Goal: Transaction & Acquisition: Subscribe to service/newsletter

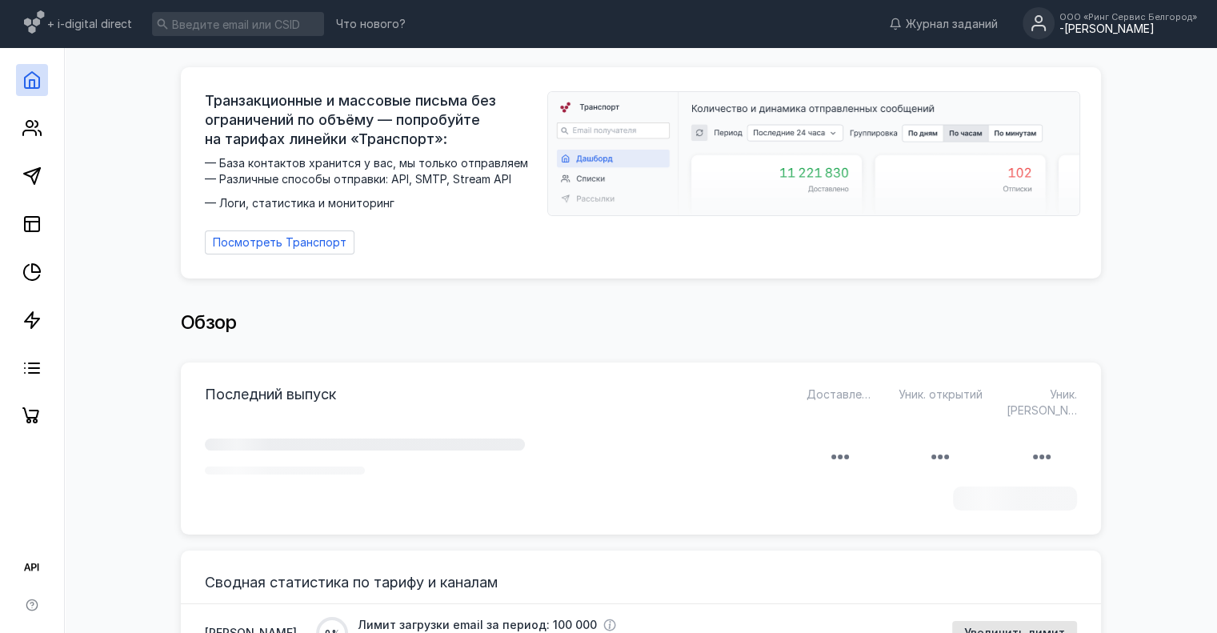
click at [1081, 22] on div "ООО «Ринг Сервис Белгород»" at bounding box center [1129, 17] width 138 height 10
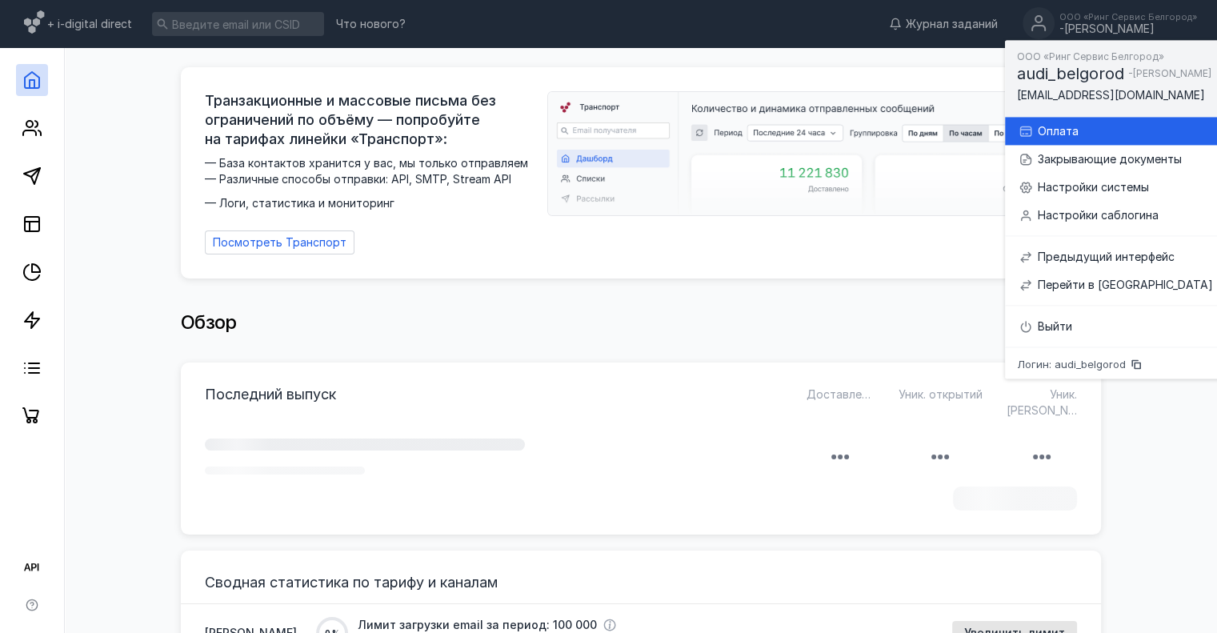
click at [1080, 130] on div "Оплата" at bounding box center [1125, 131] width 175 height 16
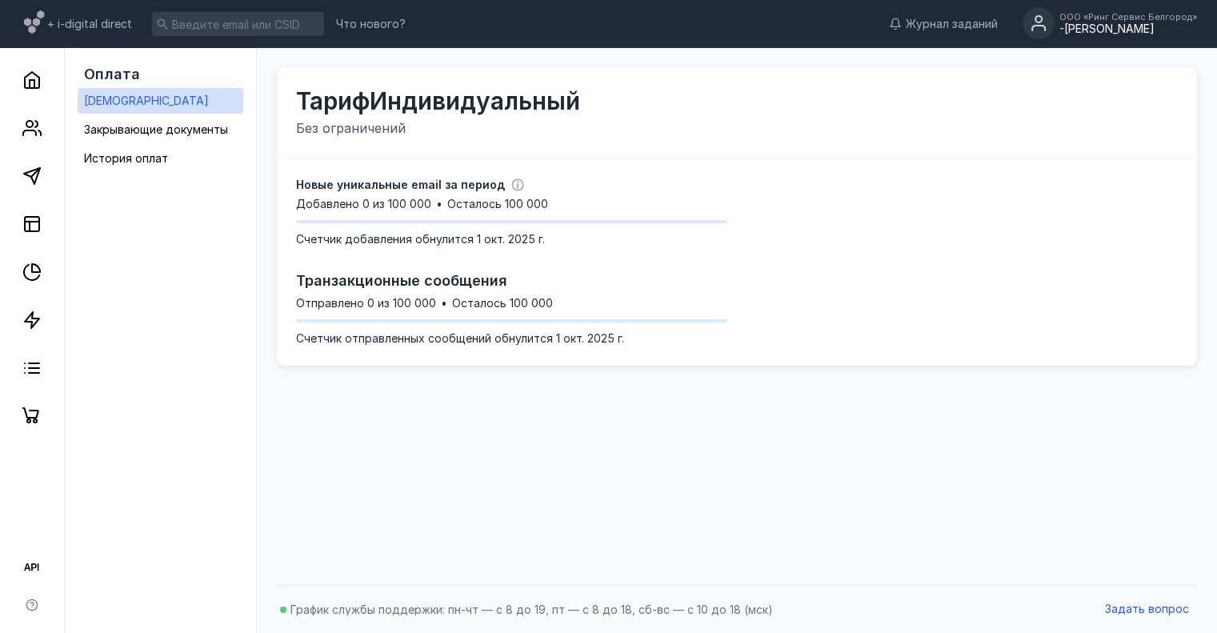
click at [1129, 22] on div "ООО «Ринг Сервис Белгород»" at bounding box center [1129, 17] width 138 height 10
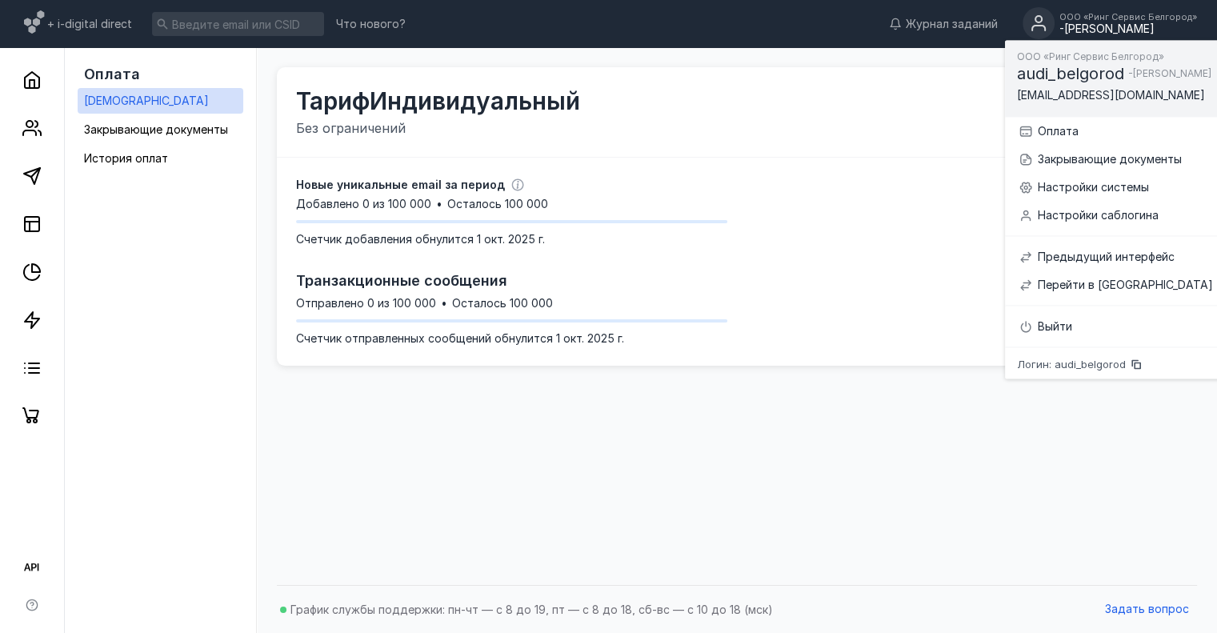
click at [804, 426] on div "Тариф Индивидуальный Без ограничений Новые уникальные email за период Добавлено…" at bounding box center [737, 312] width 928 height 529
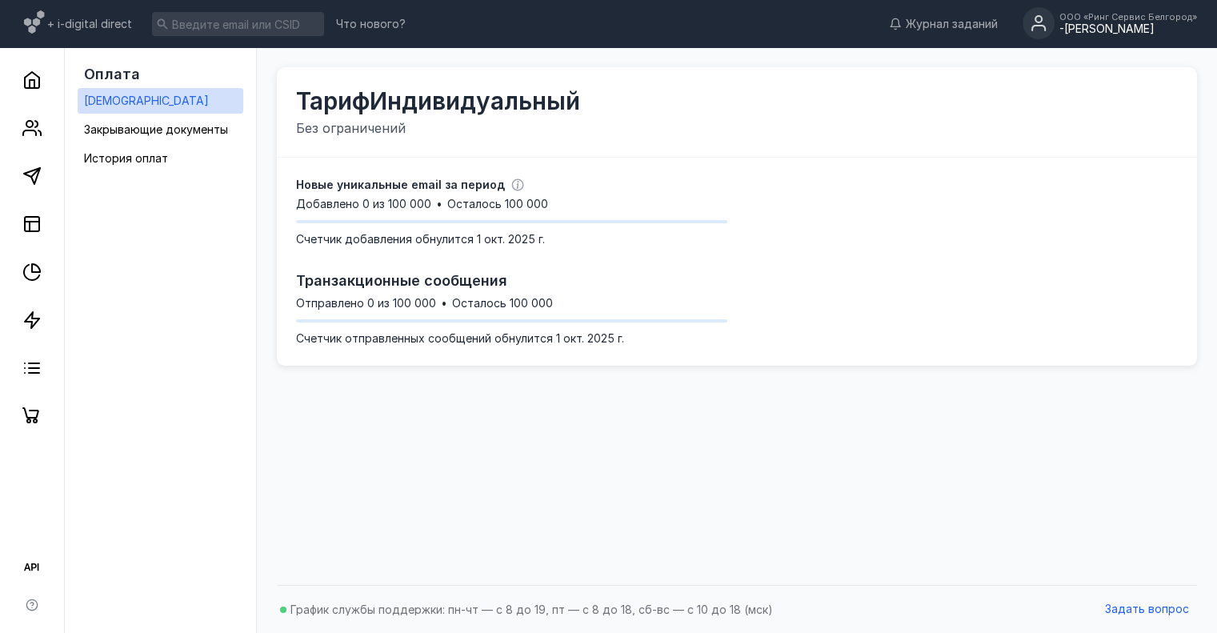
click at [1046, 35] on circle at bounding box center [1039, 23] width 32 height 32
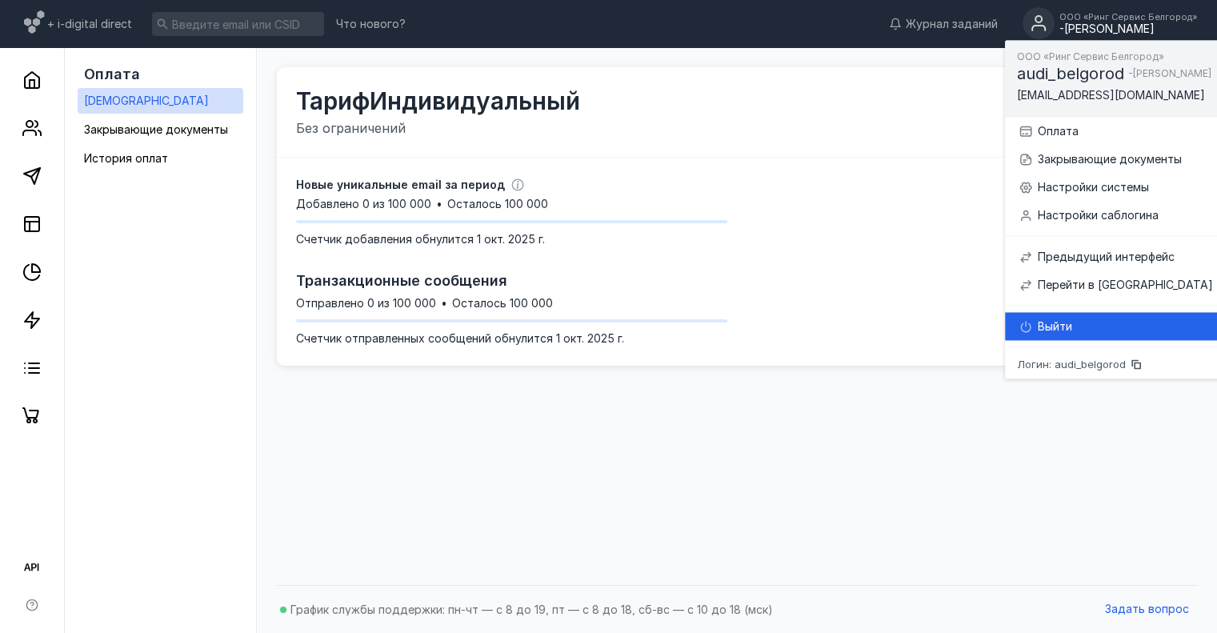
drag, startPoint x: 1025, startPoint y: 323, endPoint x: 820, endPoint y: 208, distance: 234.7
click at [1025, 323] on icon at bounding box center [1026, 324] width 2 height 6
